Goal: Task Accomplishment & Management: Complete application form

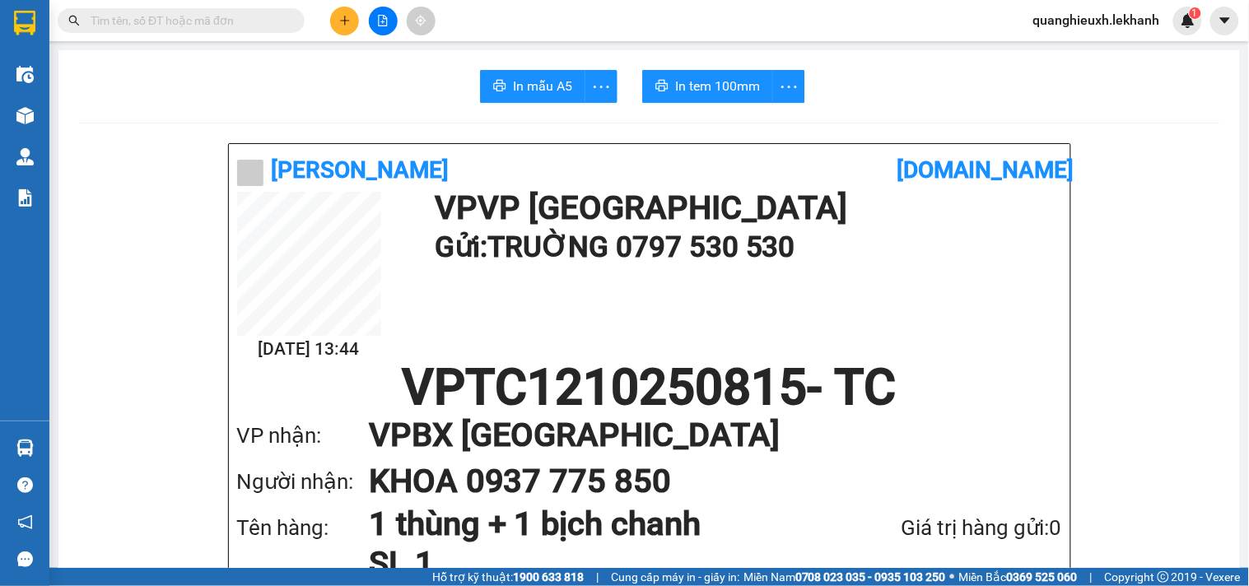
click at [340, 23] on icon "plus" at bounding box center [345, 21] width 12 height 12
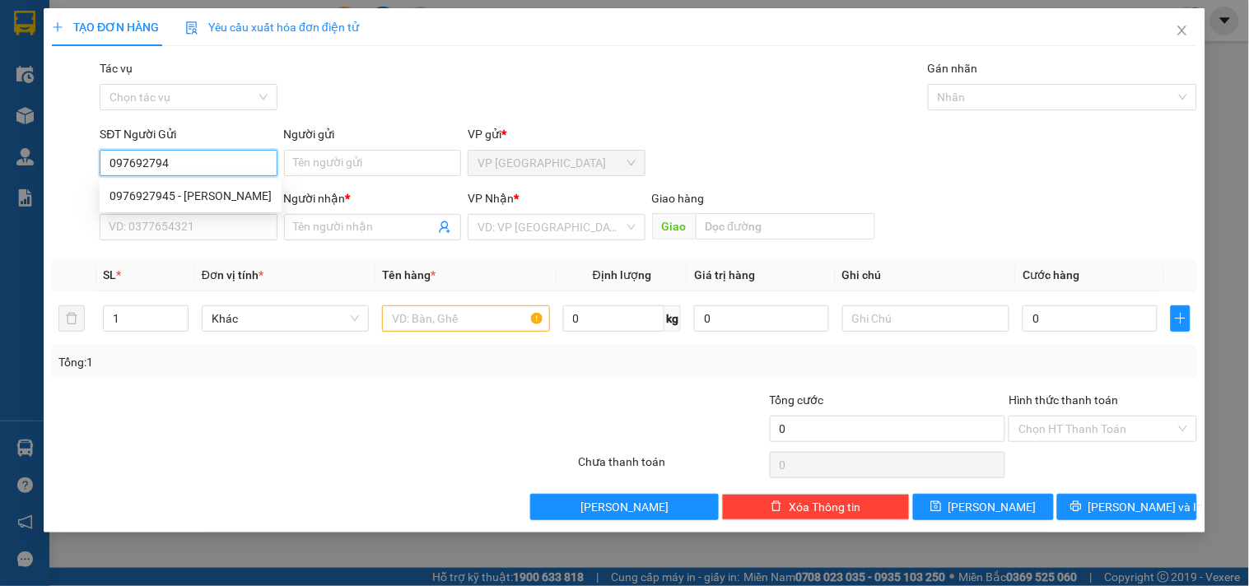
type input "0976927945"
click at [163, 191] on div "0976927945 - [PERSON_NAME]" at bounding box center [191, 196] width 162 height 18
type input "tuân"
type input "0943220552"
type input "phủ"
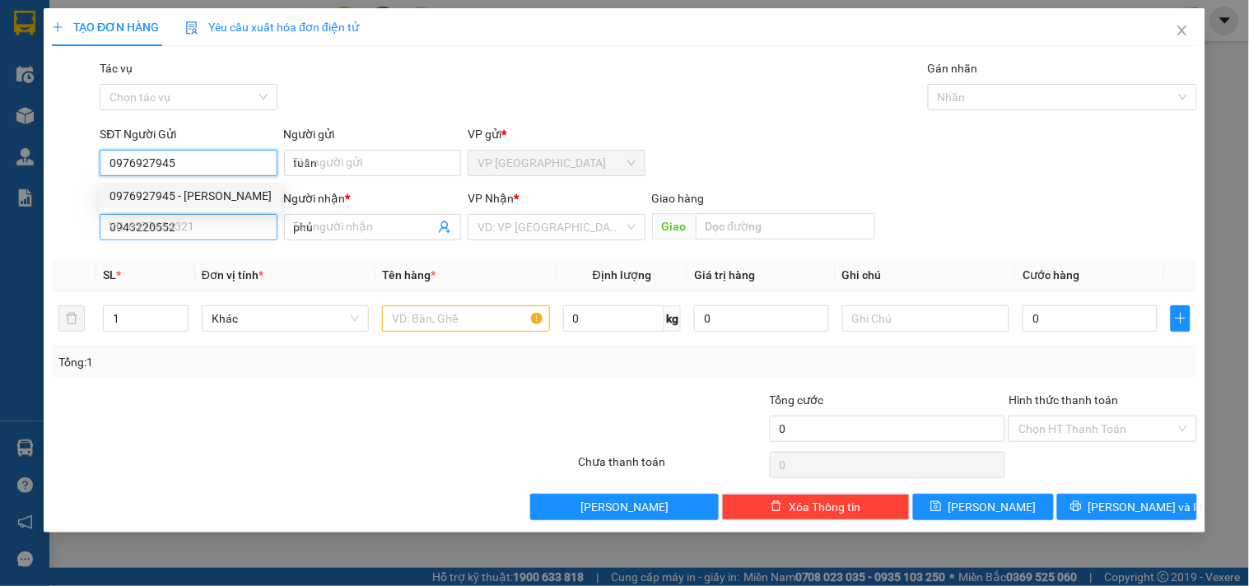
type input "80.000"
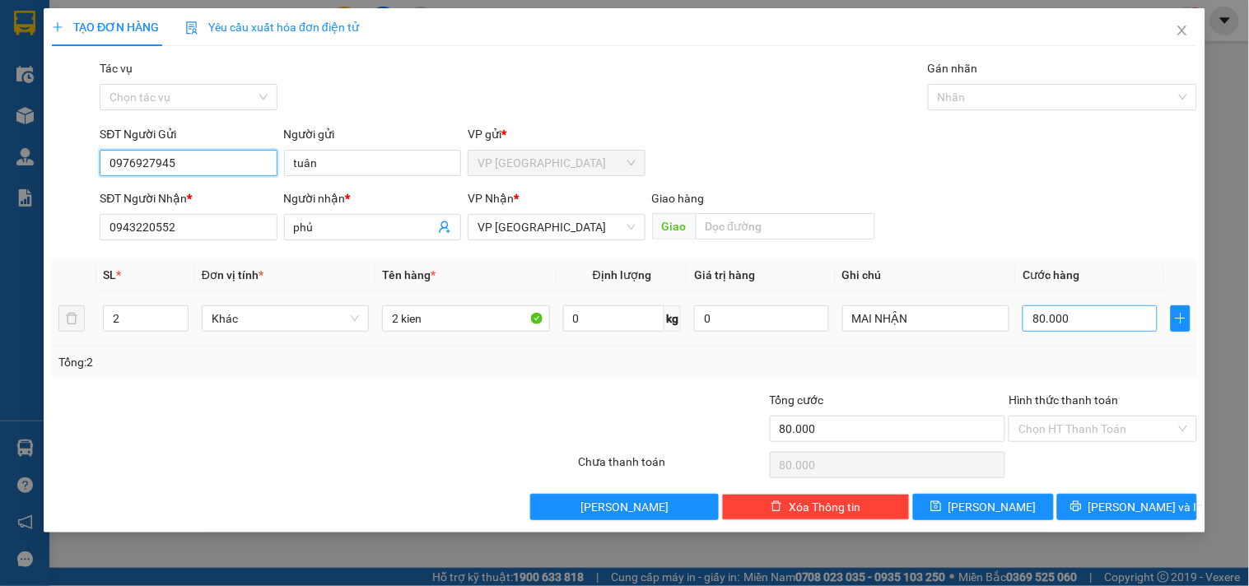
type input "0976927945"
click at [1066, 319] on input "80.000" at bounding box center [1090, 318] width 135 height 26
type input "4"
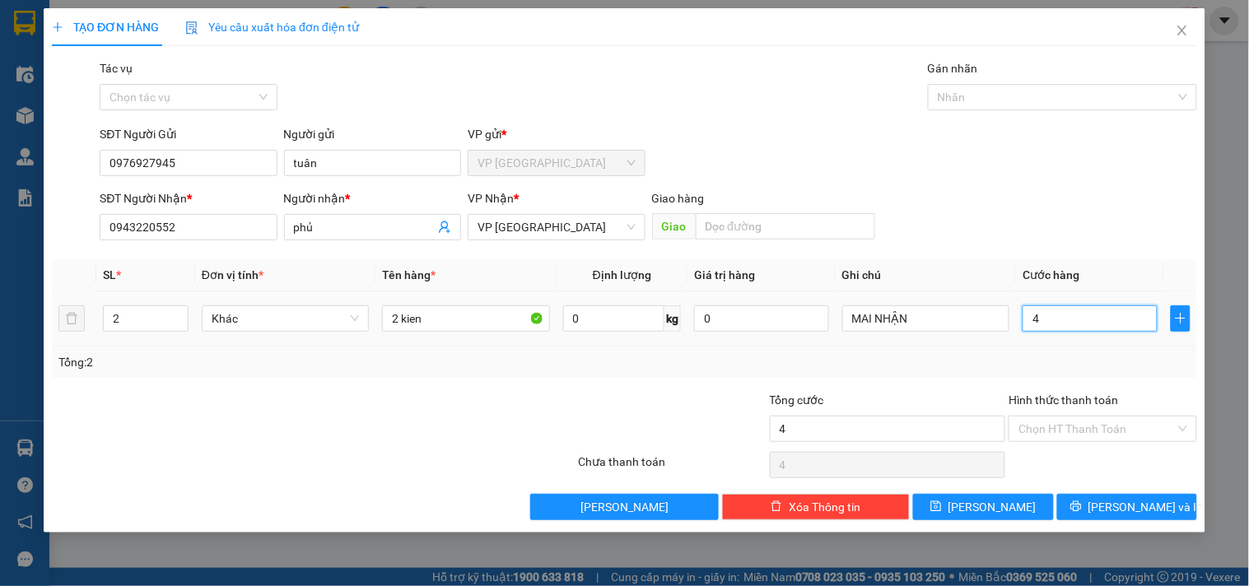
type input "40"
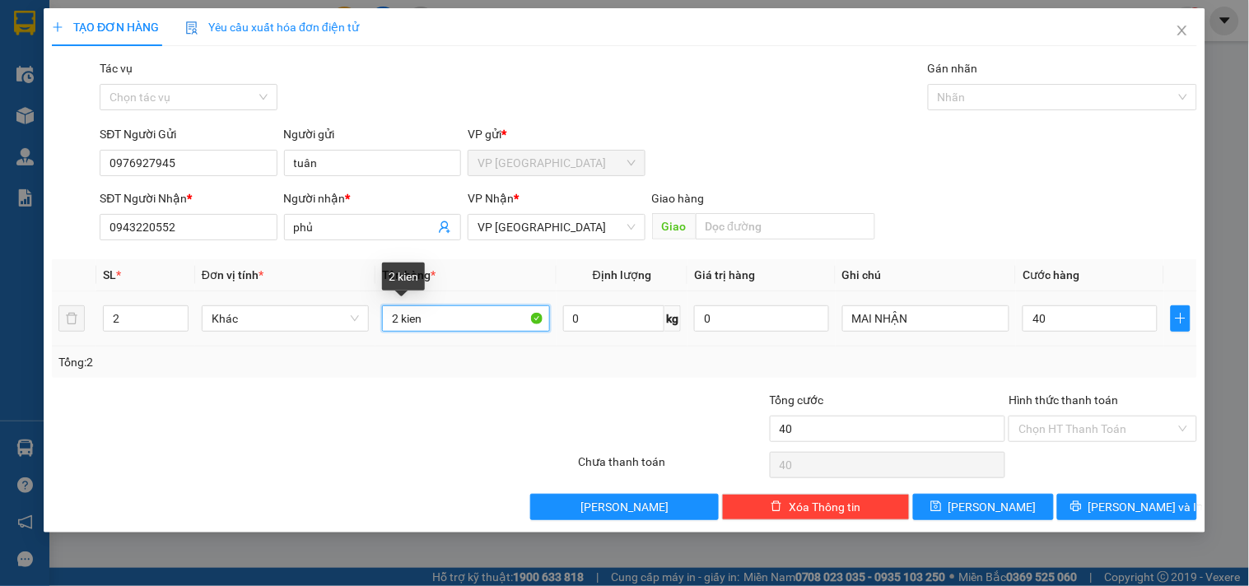
type input "40.000"
click at [400, 319] on input "2 kien" at bounding box center [465, 318] width 167 height 26
type input "1kien"
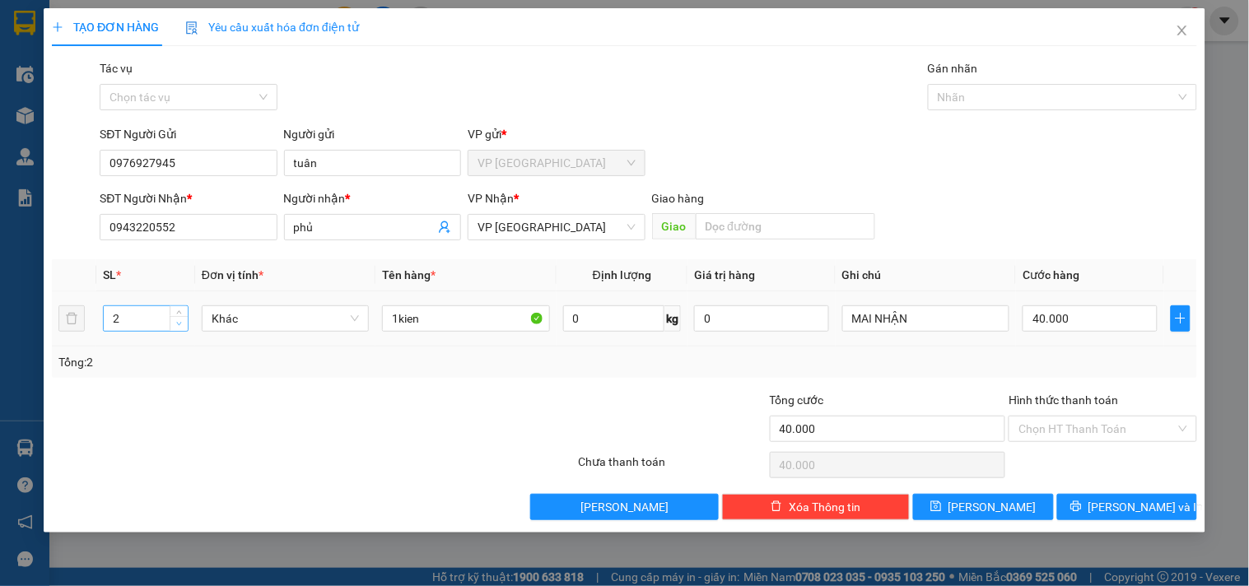
type input "1"
click at [171, 324] on span "Decrease Value" at bounding box center [179, 323] width 18 height 15
click at [1087, 424] on input "Hình thức thanh toán" at bounding box center [1096, 429] width 156 height 25
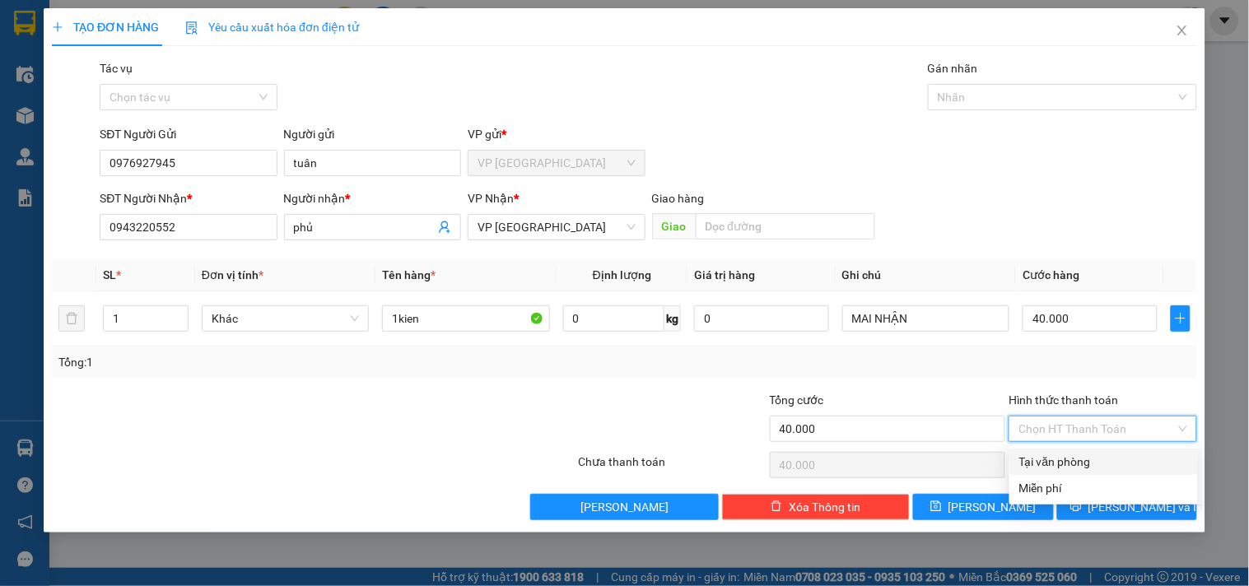
click at [1042, 456] on div "Tại văn phòng" at bounding box center [1103, 462] width 169 height 18
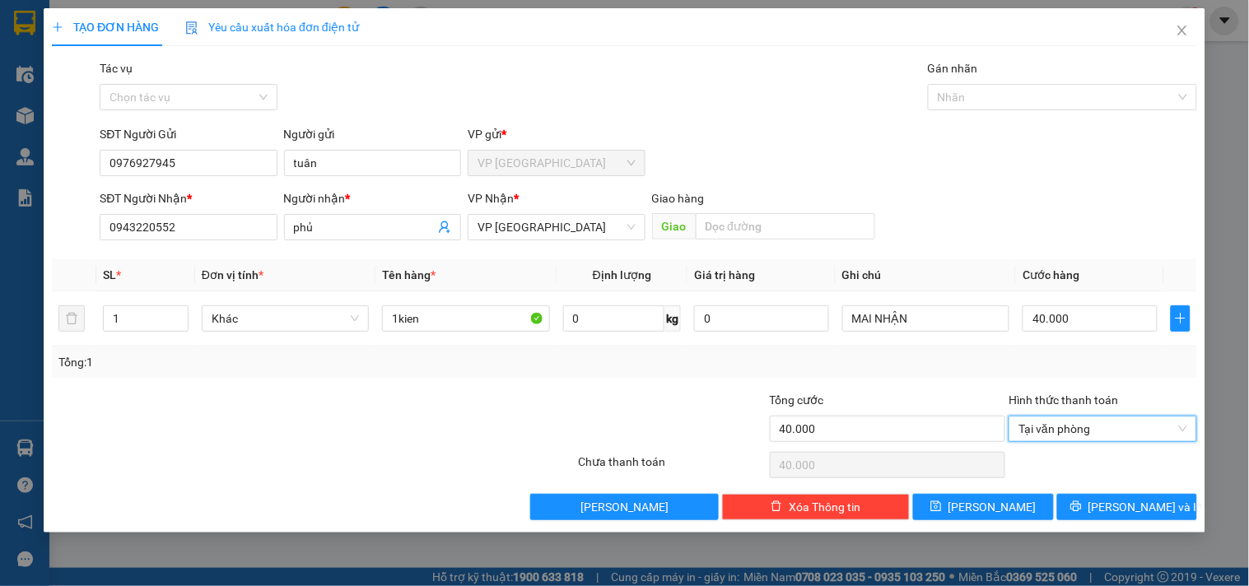
type input "0"
click at [1128, 504] on span "[PERSON_NAME] và In" at bounding box center [1145, 507] width 115 height 18
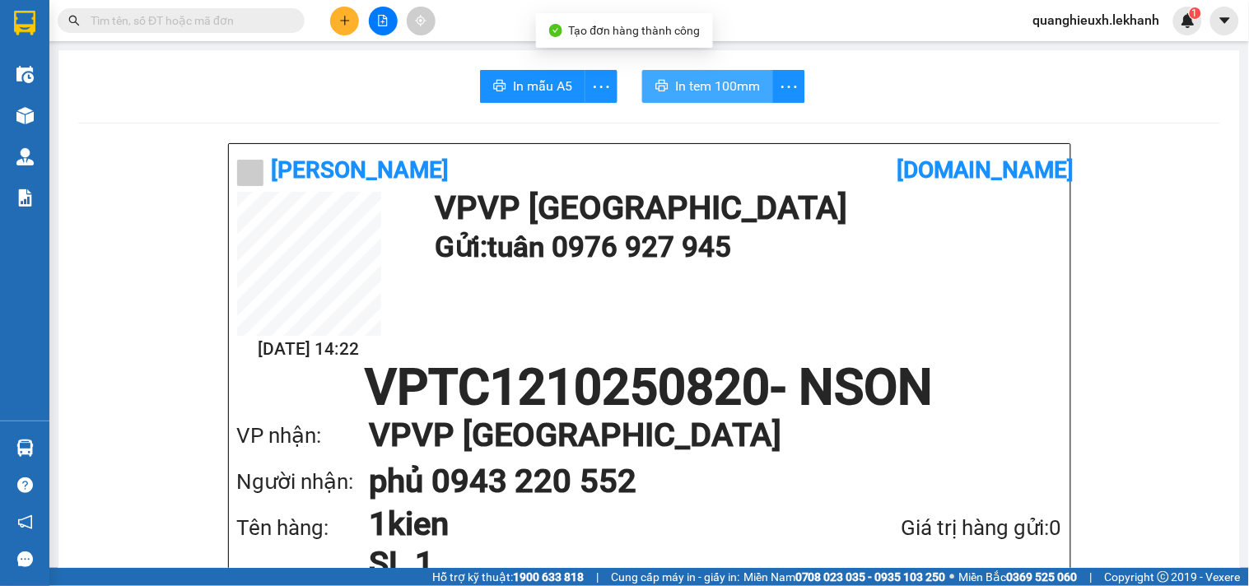
click at [744, 89] on span "In tem 100mm" at bounding box center [717, 86] width 85 height 21
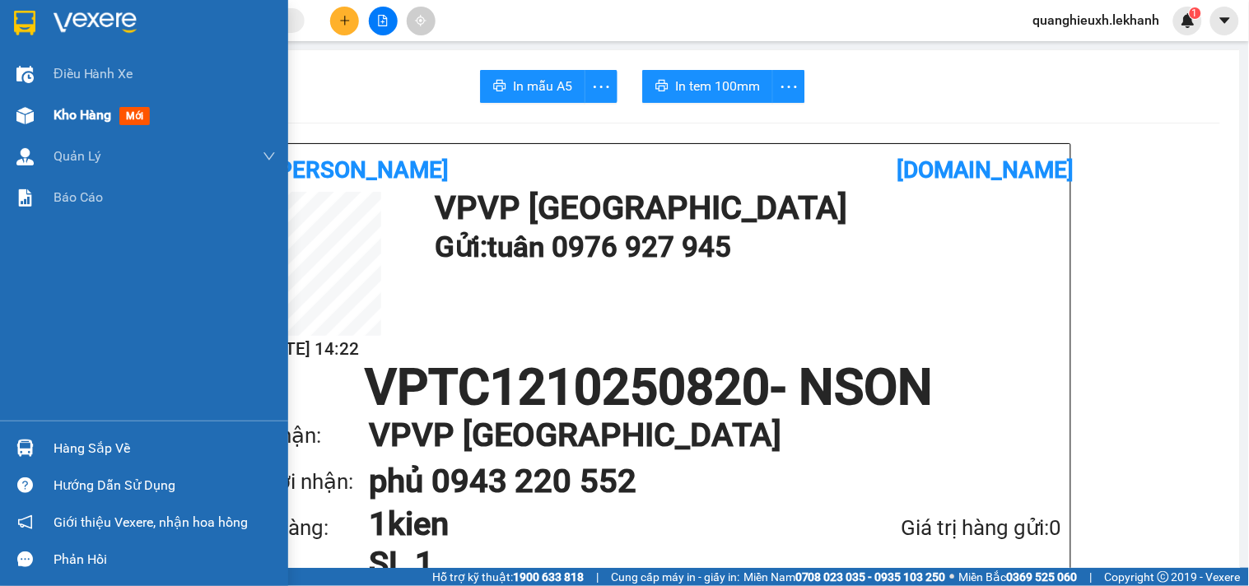
click at [96, 110] on span "Kho hàng" at bounding box center [83, 115] width 58 height 16
